Goal: Obtain resource: Download file/media

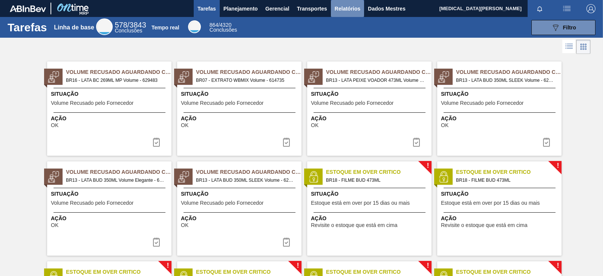
click at [343, 5] on font "Relatórios" at bounding box center [348, 8] width 26 height 9
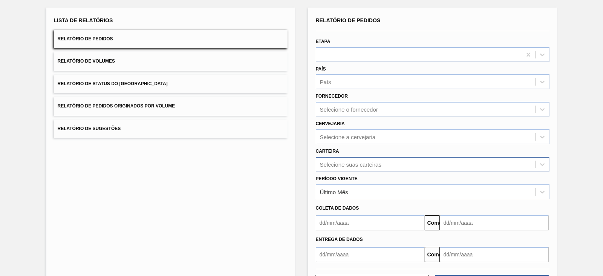
click at [356, 172] on div "Selecione suas carteiras" at bounding box center [433, 164] width 234 height 15
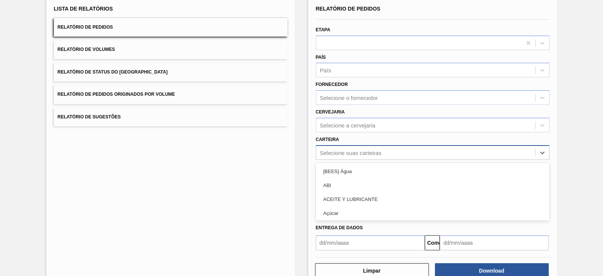
scroll to position [55, 0]
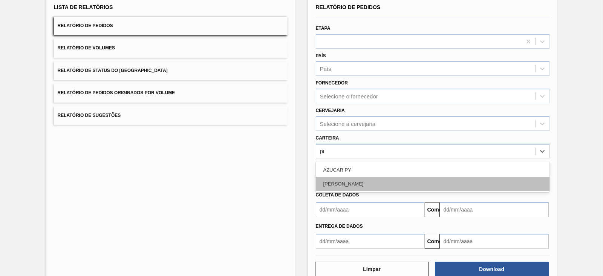
type input "pr"
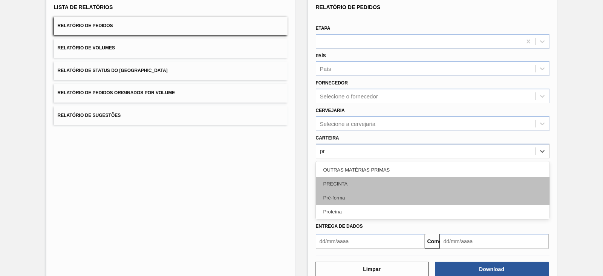
click at [351, 202] on div "Pré-forma" at bounding box center [433, 198] width 234 height 14
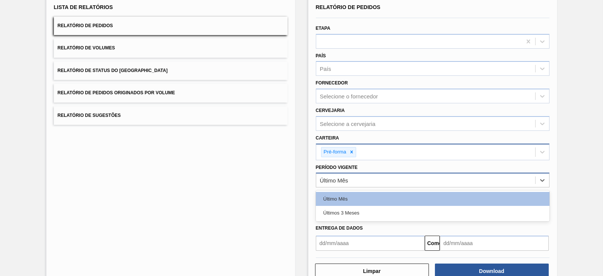
click at [351, 184] on div "Último Mês" at bounding box center [425, 180] width 219 height 11
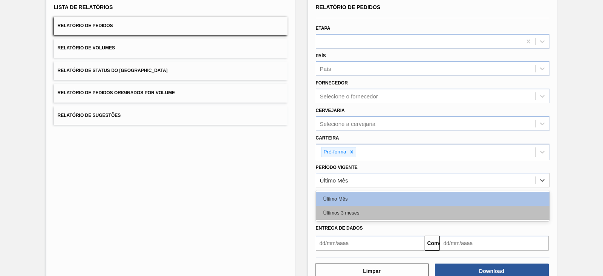
click at [353, 210] on font "Últimos 3 meses" at bounding box center [341, 213] width 36 height 6
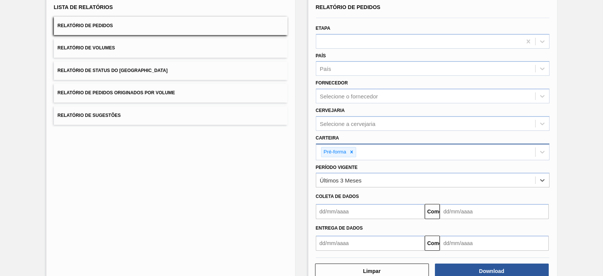
click at [353, 210] on input "text" at bounding box center [370, 211] width 109 height 15
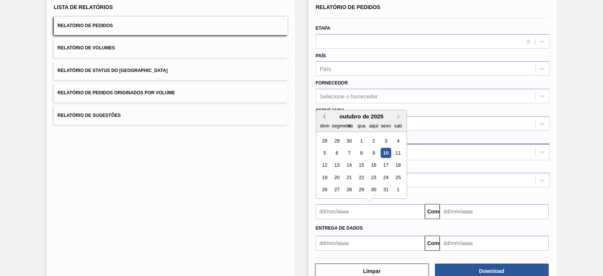
click at [323, 114] on button "Mês anterior" at bounding box center [322, 116] width 5 height 5
click at [335, 141] on div "1" at bounding box center [337, 141] width 10 height 10
type input "[DATE]"
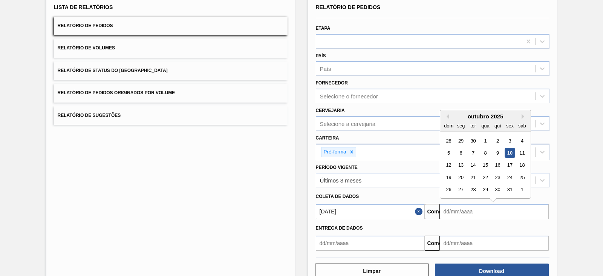
drag, startPoint x: 451, startPoint y: 205, endPoint x: 459, endPoint y: 209, distance: 8.6
click at [452, 206] on input "text" at bounding box center [494, 211] width 109 height 15
click at [473, 162] on font "14" at bounding box center [472, 165] width 5 height 6
type input "[DATE]"
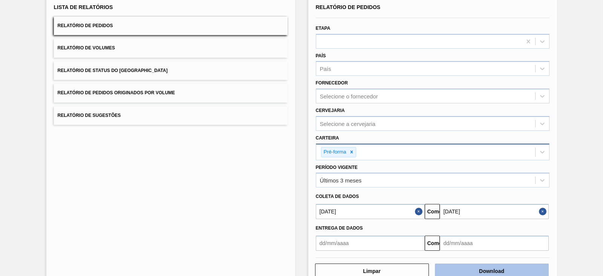
click at [482, 220] on font "Download" at bounding box center [491, 271] width 25 height 6
